Goal: Transaction & Acquisition: Purchase product/service

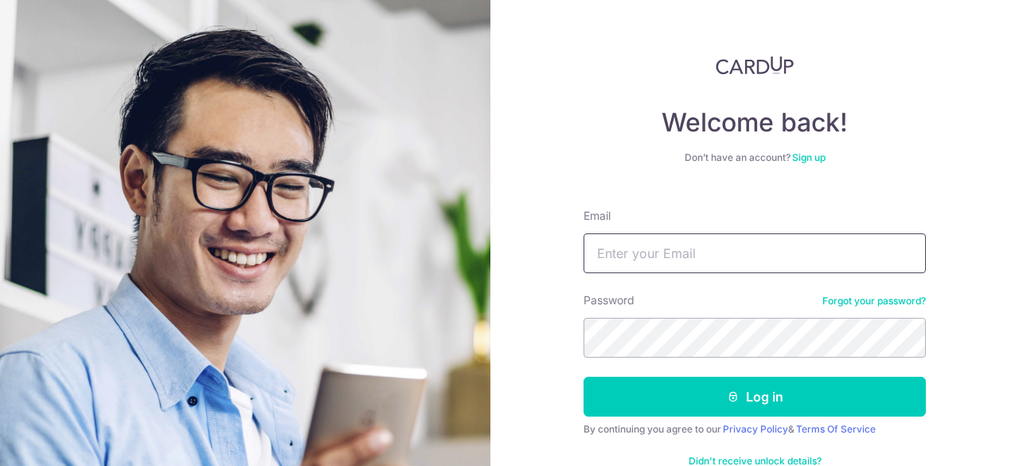
type input "[EMAIL_ADDRESS][DOMAIN_NAME]"
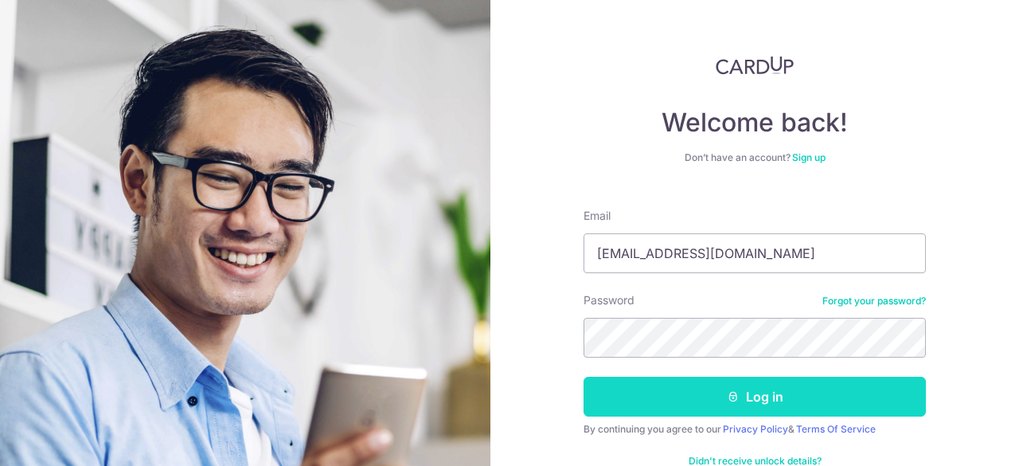
click at [735, 394] on button "Log in" at bounding box center [754, 396] width 342 height 40
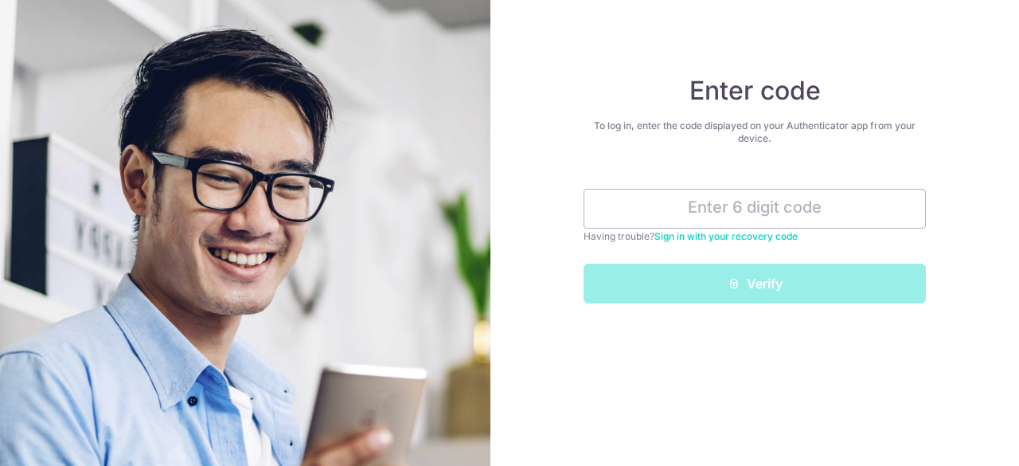
click at [710, 240] on link "Sign in with your recovery code" at bounding box center [725, 236] width 143 height 12
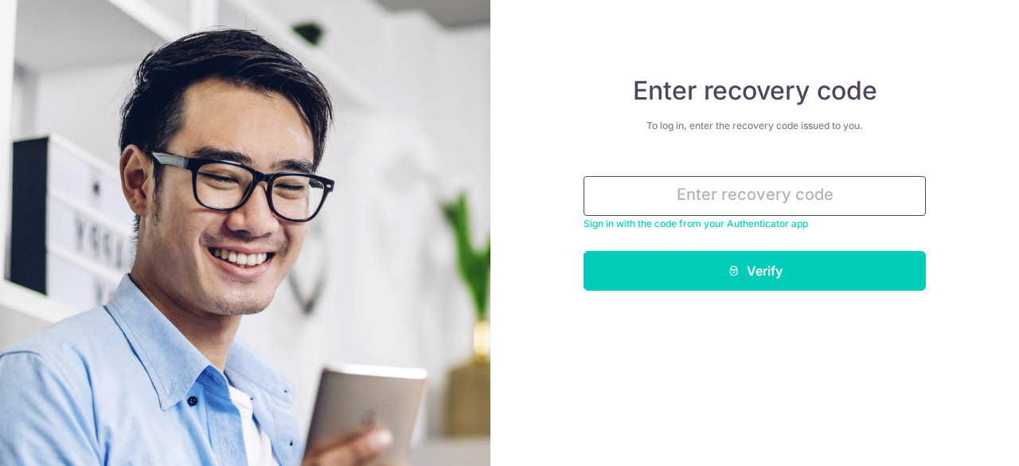
click at [742, 197] on input "text" at bounding box center [754, 196] width 342 height 40
click at [753, 228] on link "Sign in with the code from your Authenticator app" at bounding box center [695, 223] width 224 height 12
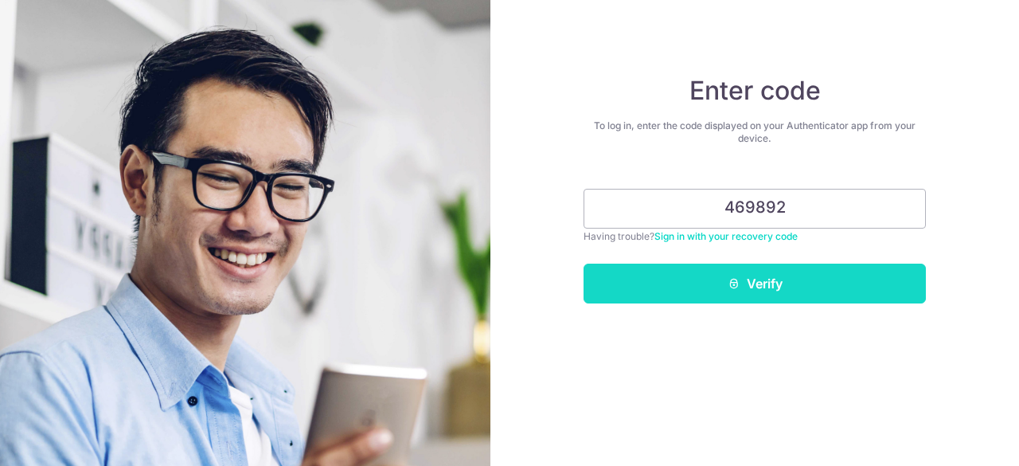
type input "469892"
click at [769, 294] on button "Verify" at bounding box center [754, 283] width 342 height 40
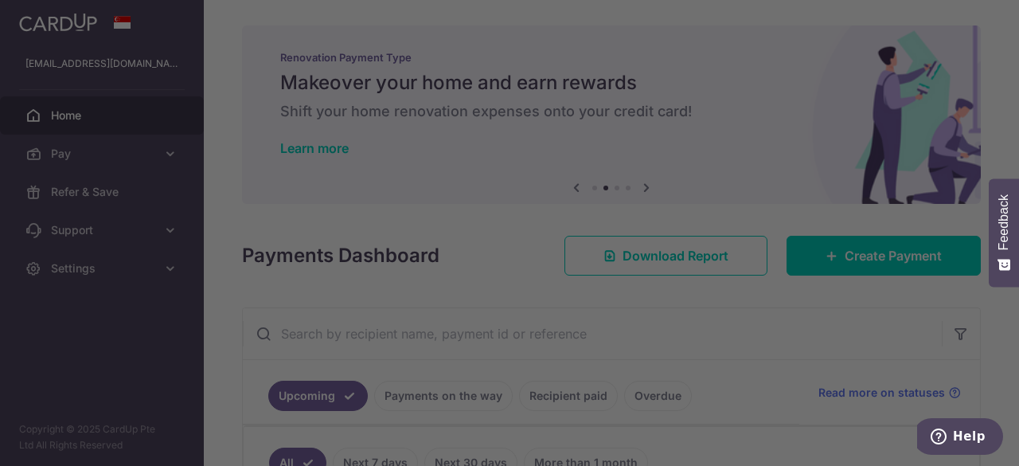
click at [766, 297] on div at bounding box center [514, 235] width 1029 height 470
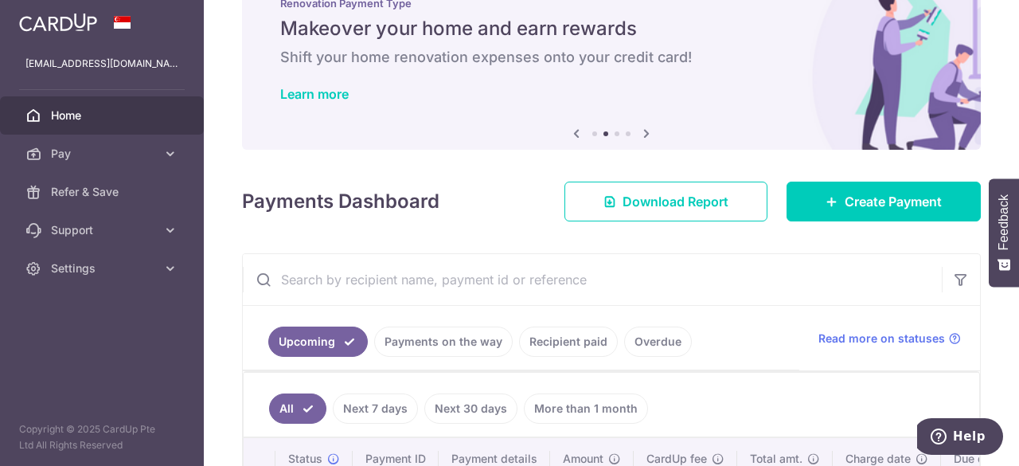
scroll to position [80, 0]
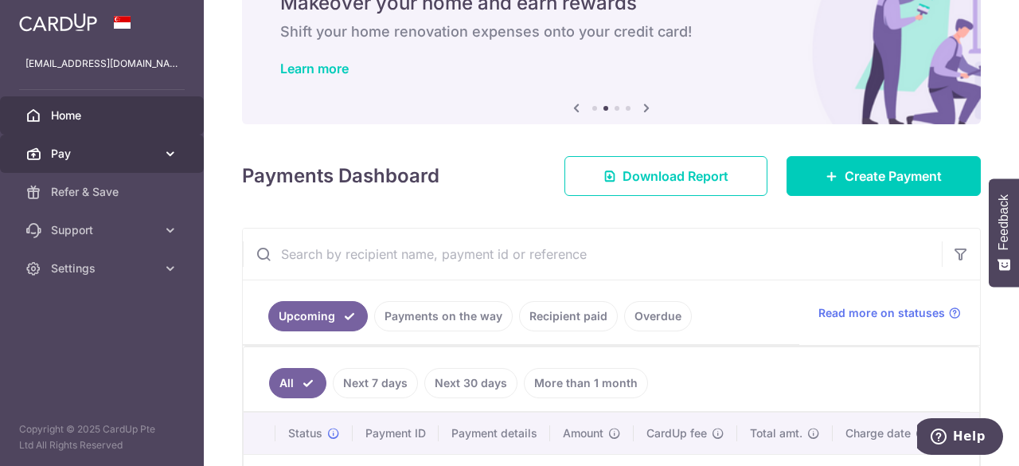
click at [161, 161] on link "Pay" at bounding box center [102, 153] width 204 height 38
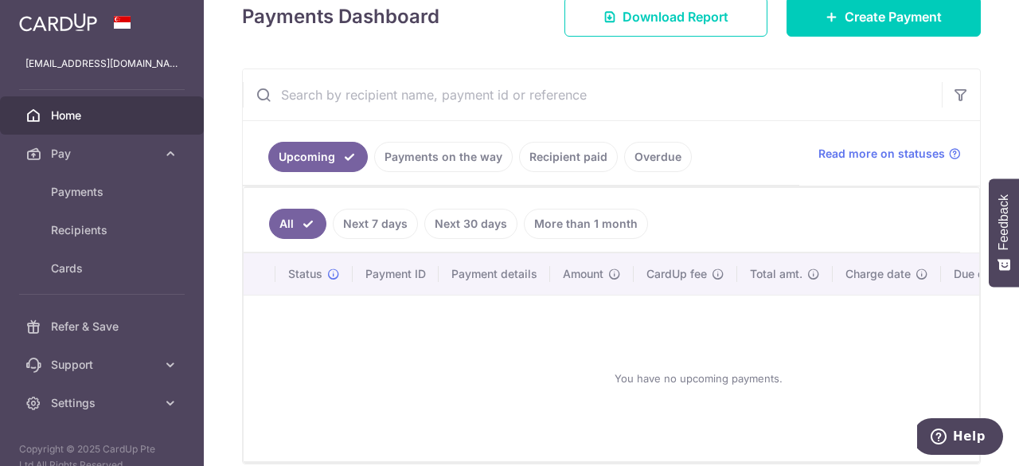
scroll to position [159, 0]
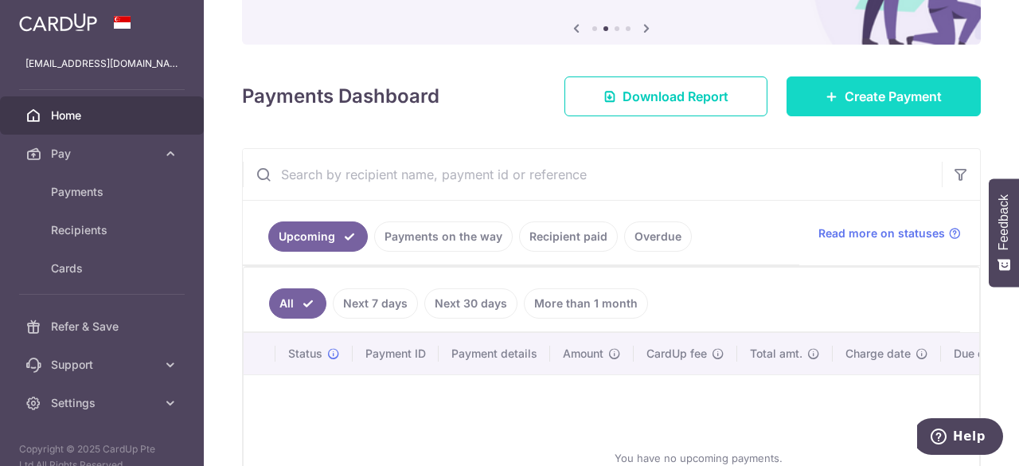
click at [872, 106] on link "Create Payment" at bounding box center [883, 96] width 194 height 40
